Goal: Browse casually: Explore the website without a specific task or goal

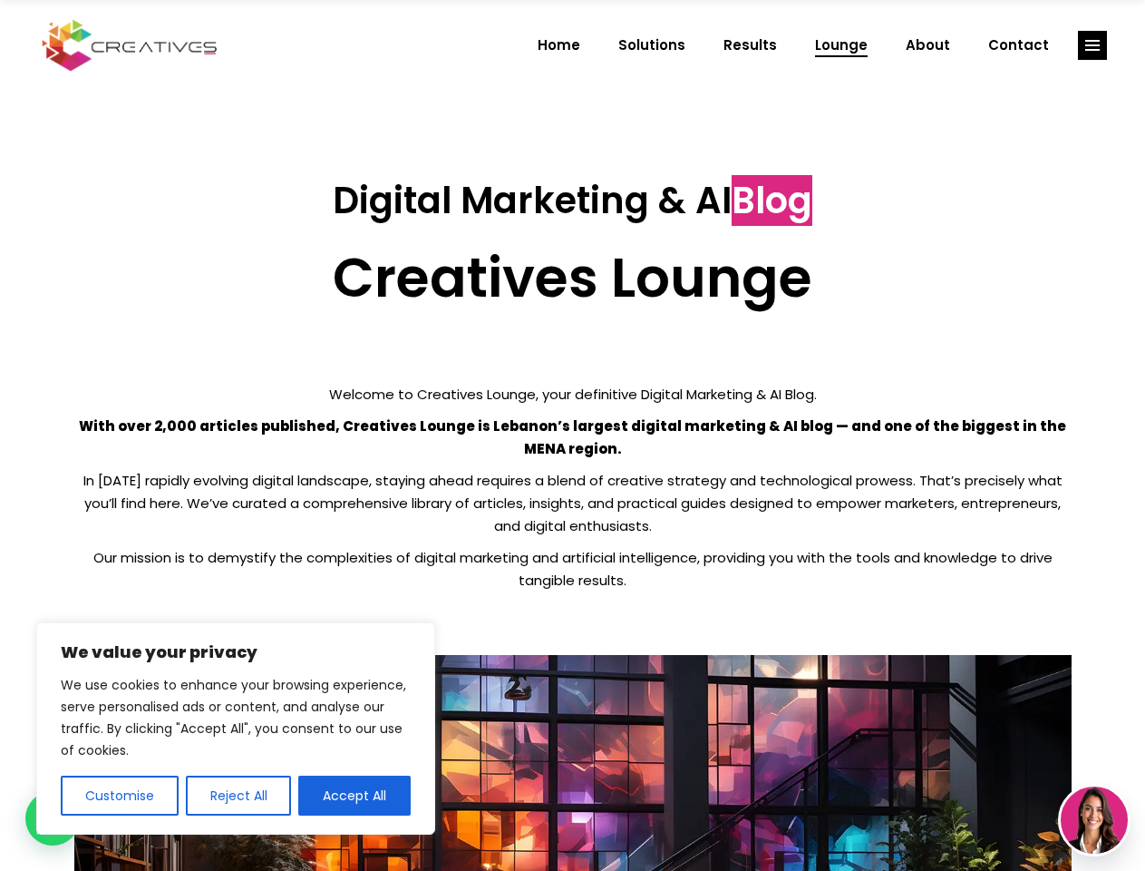
click at [572, 435] on p "With over 2,000 articles published, Creatives Lounge is Lebanon’s largest digit…" at bounding box center [573, 436] width 998 height 45
click at [119, 795] on button "Customise" at bounding box center [120, 795] width 118 height 40
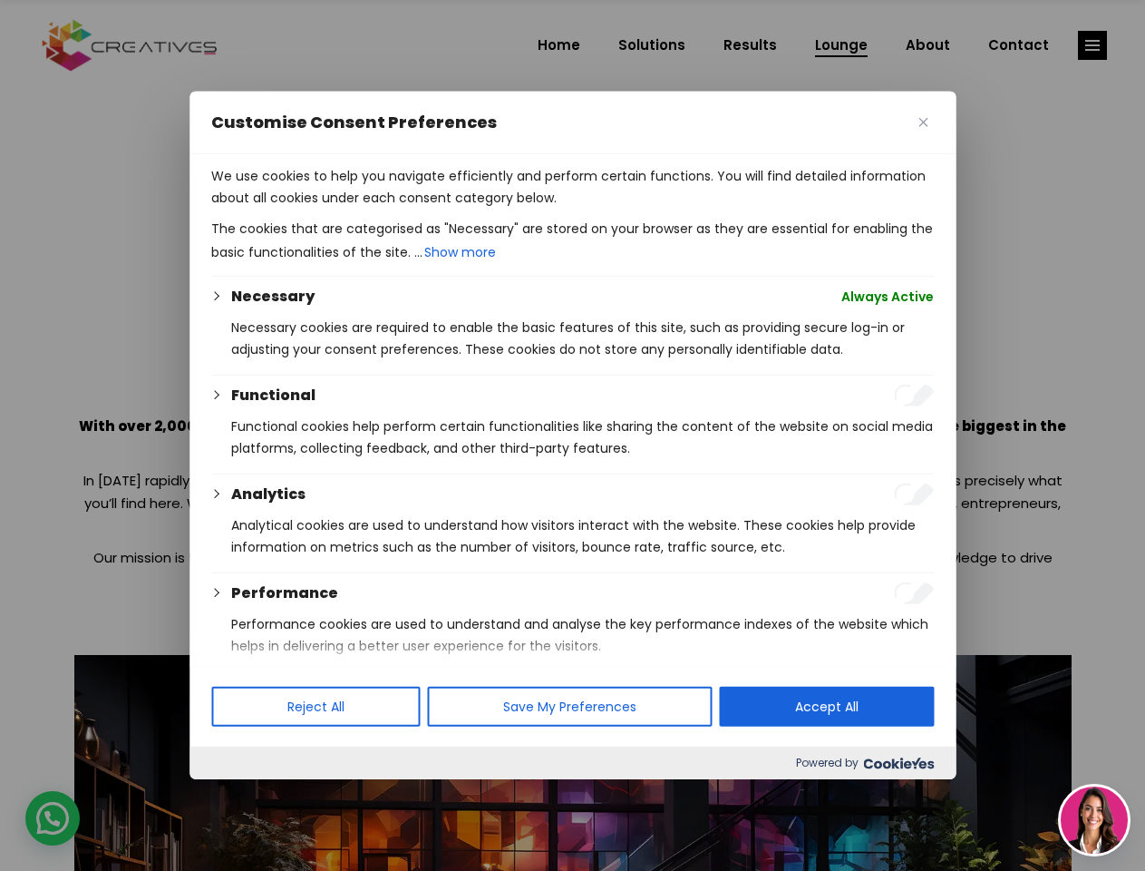
click at [238, 795] on div at bounding box center [572, 435] width 1145 height 871
click at [355, 795] on div at bounding box center [572, 435] width 1145 height 871
click at [1093, 45] on div at bounding box center [572, 435] width 1145 height 871
click at [1095, 820] on img at bounding box center [1094, 819] width 67 height 67
